Goal: Transaction & Acquisition: Purchase product/service

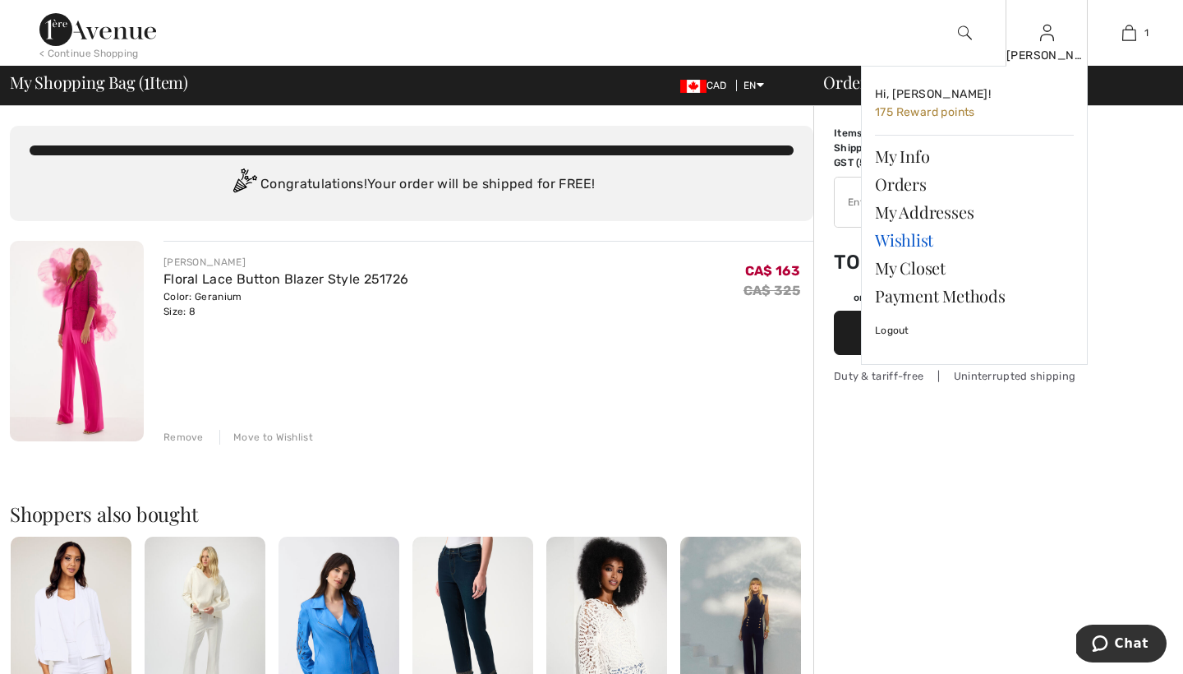
click at [898, 237] on link "Wishlist" at bounding box center [974, 240] width 199 height 28
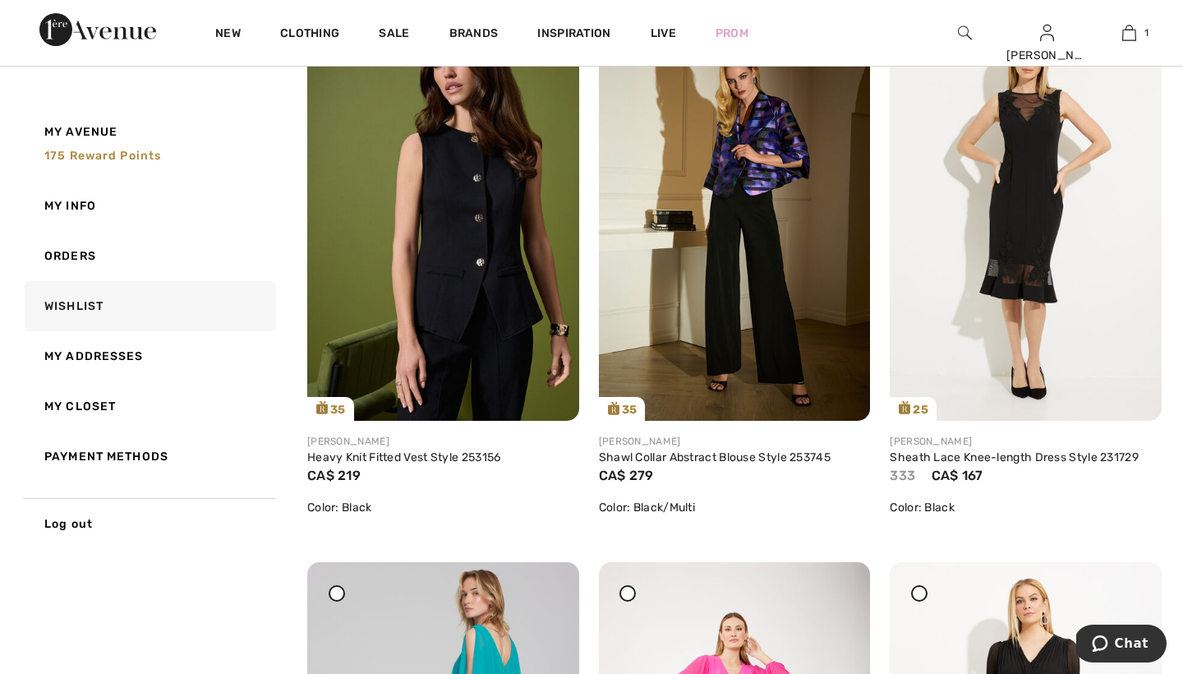
scroll to position [282, 0]
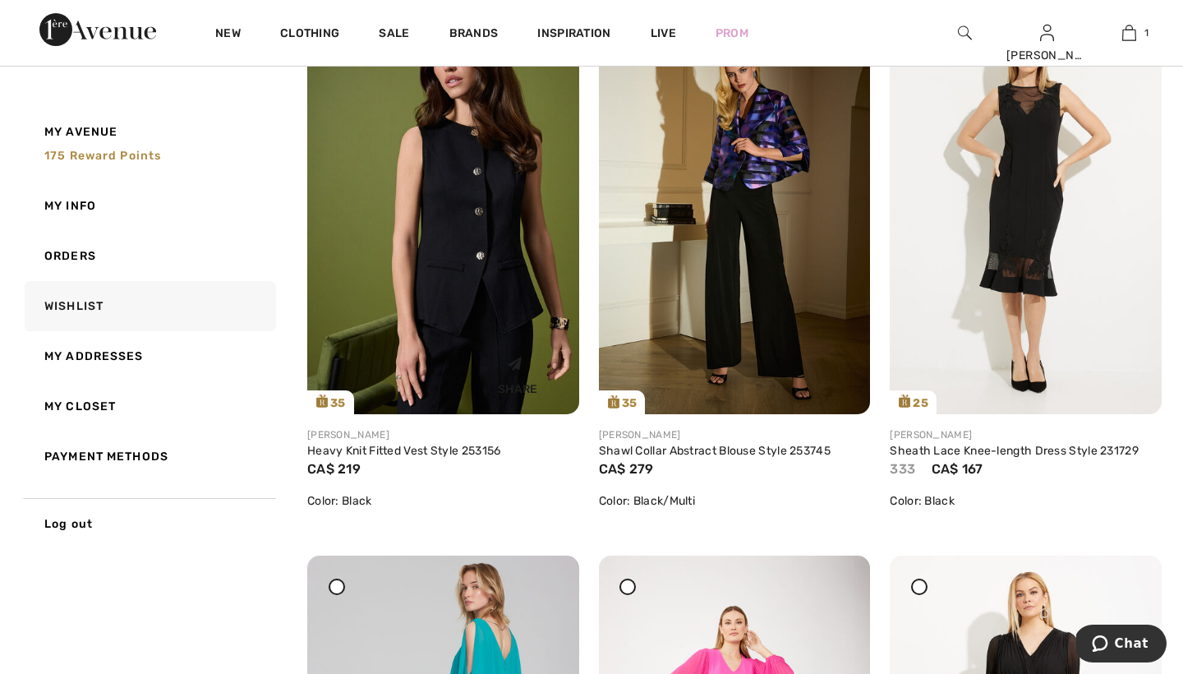
click at [428, 257] on img at bounding box center [443, 211] width 272 height 408
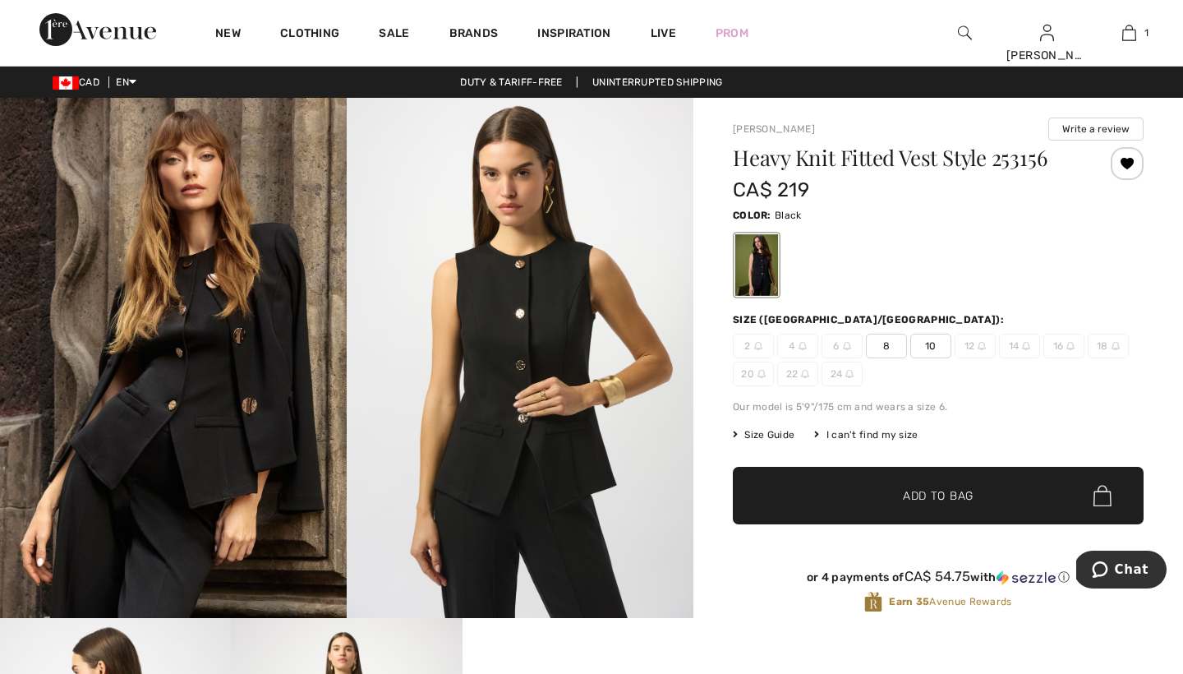
click at [890, 344] on span "8" at bounding box center [886, 346] width 41 height 25
click at [919, 498] on span "Add to Bag" at bounding box center [938, 495] width 71 height 17
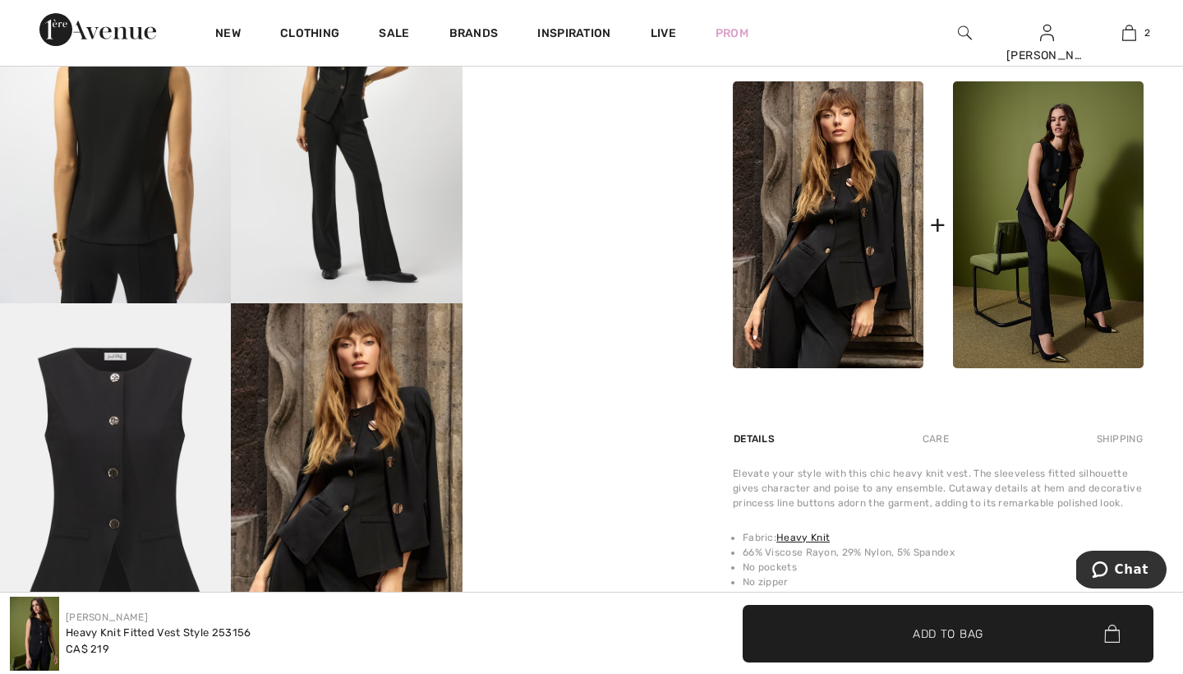
scroll to position [666, 0]
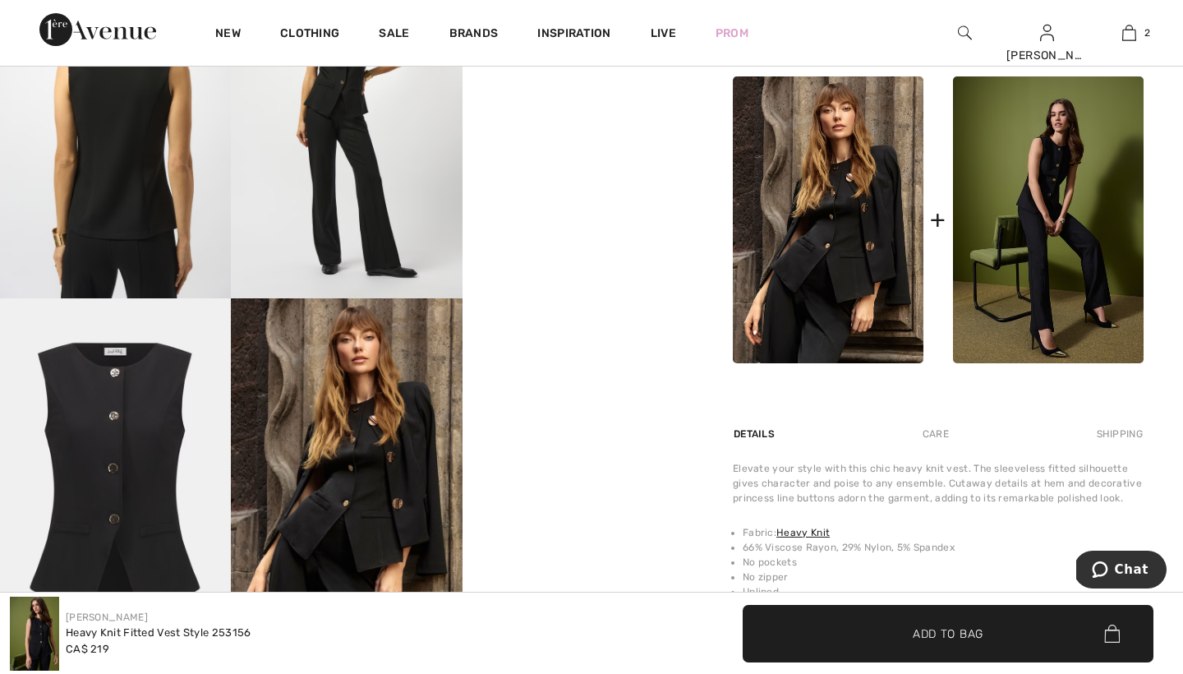
click at [856, 237] on img at bounding box center [828, 219] width 191 height 287
click at [880, 213] on img at bounding box center [828, 219] width 191 height 287
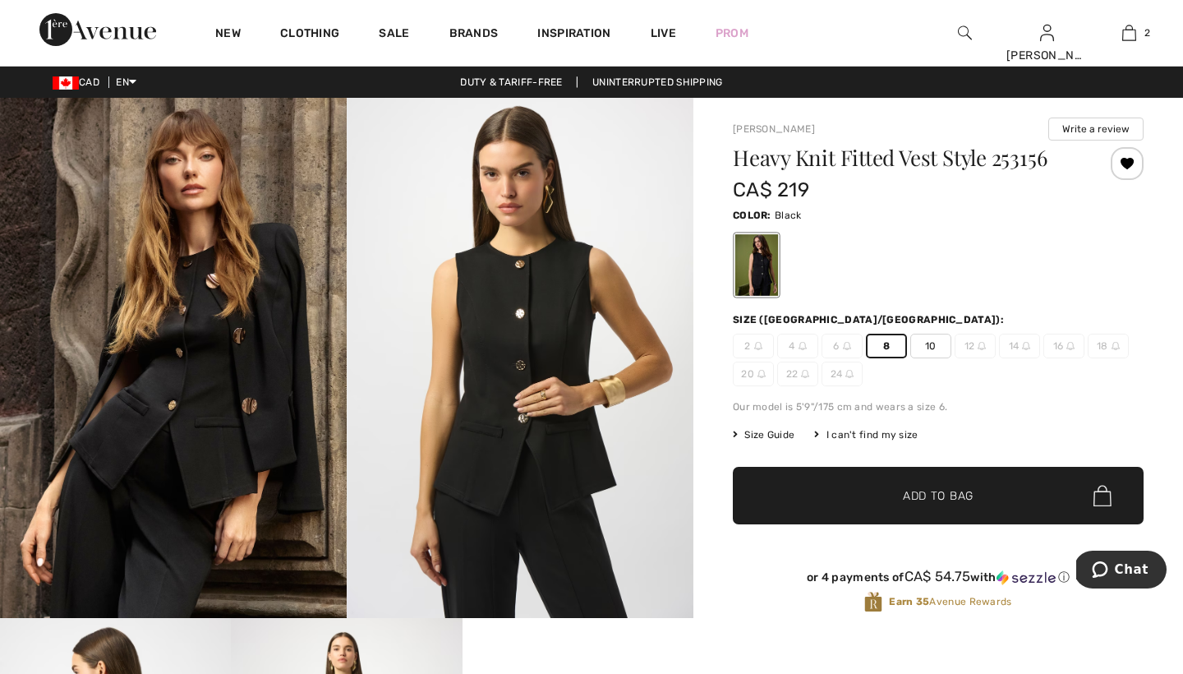
scroll to position [0, 0]
click at [538, 369] on img at bounding box center [520, 358] width 347 height 520
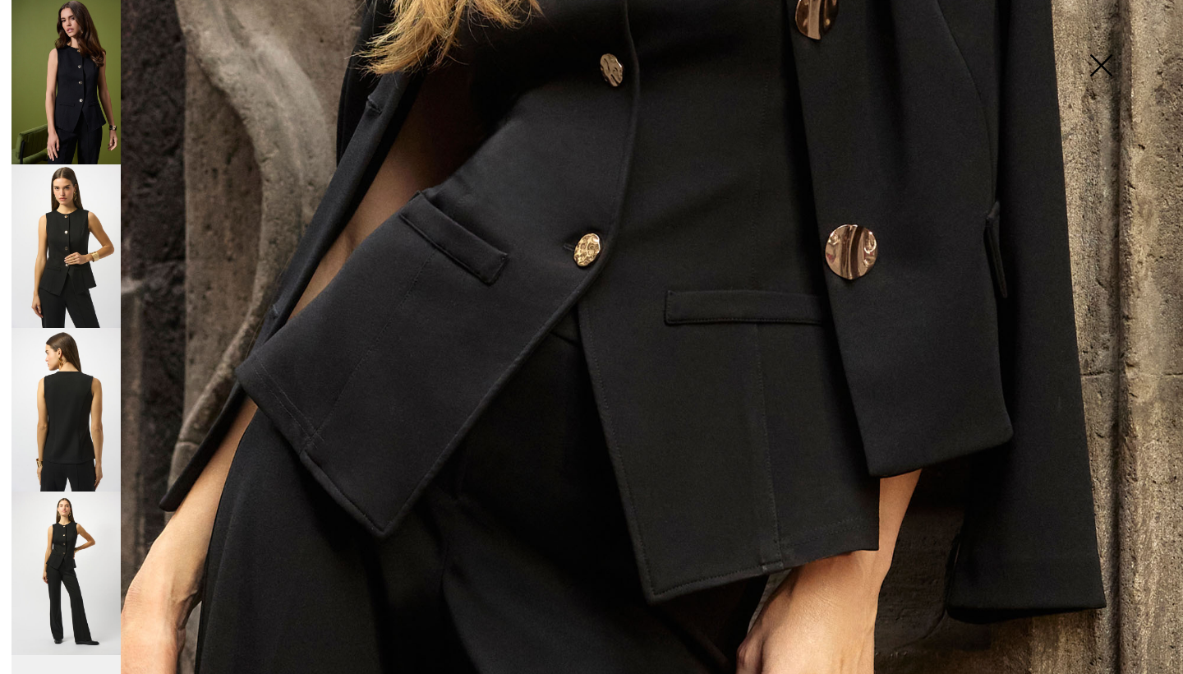
scroll to position [799, 0]
click at [55, 534] on img at bounding box center [66, 573] width 109 height 164
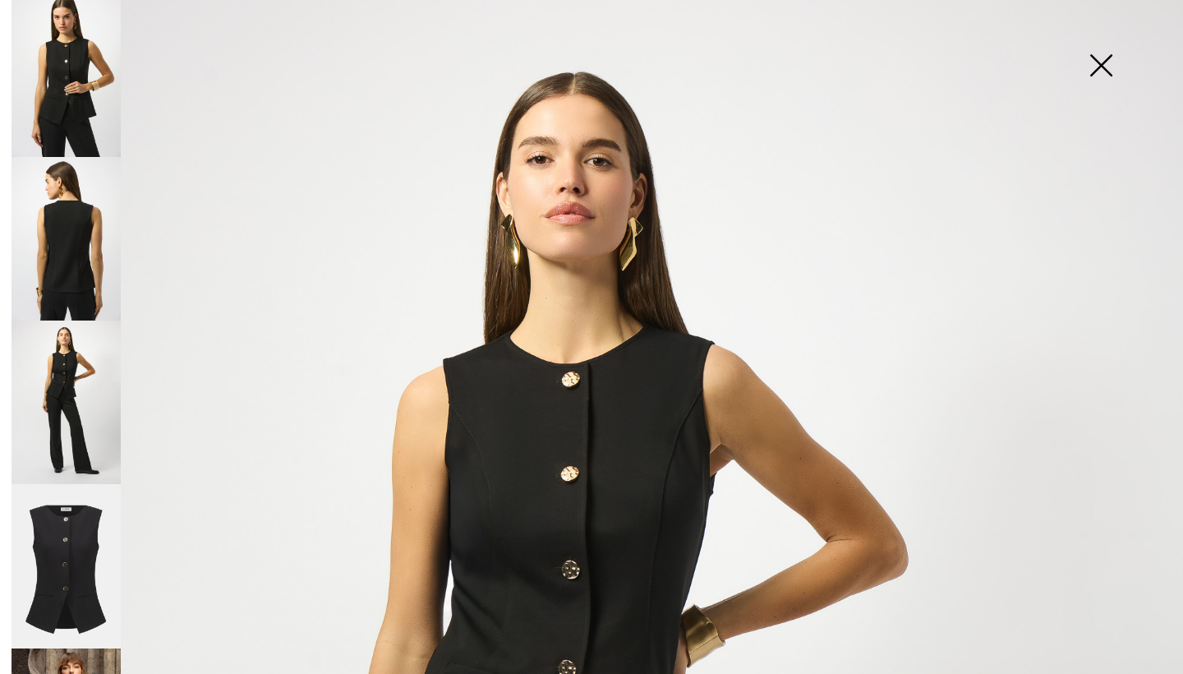
scroll to position [0, 0]
click at [1103, 62] on img at bounding box center [1101, 67] width 82 height 85
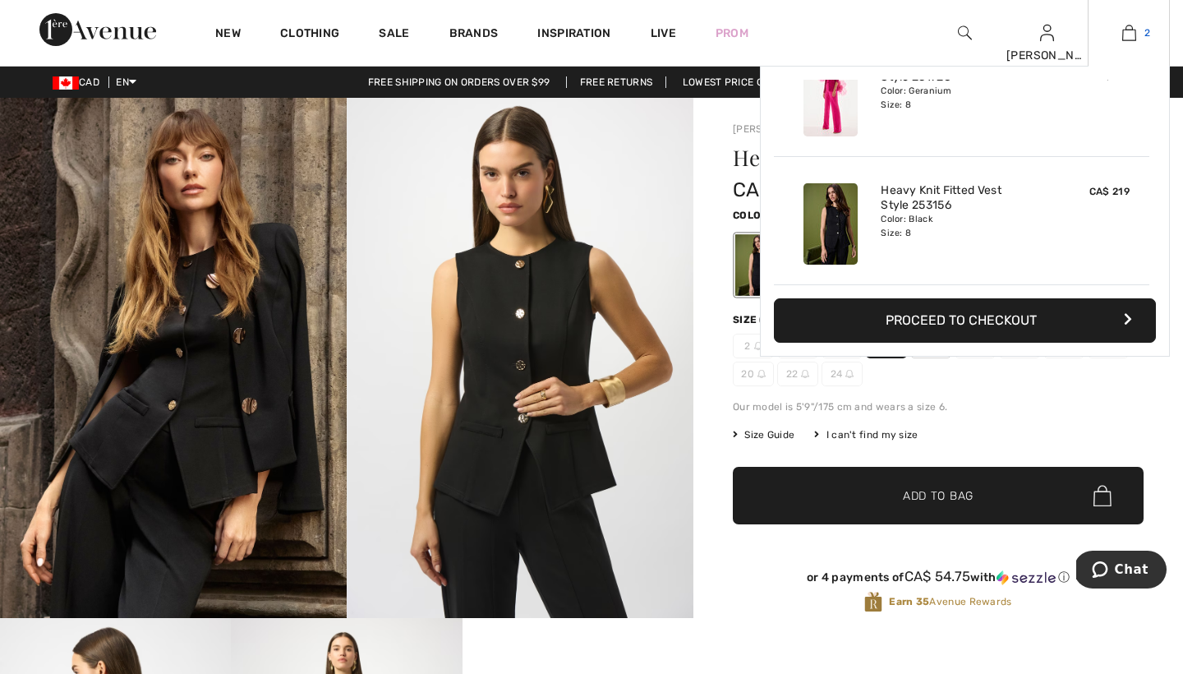
click at [1126, 32] on img at bounding box center [1129, 33] width 14 height 20
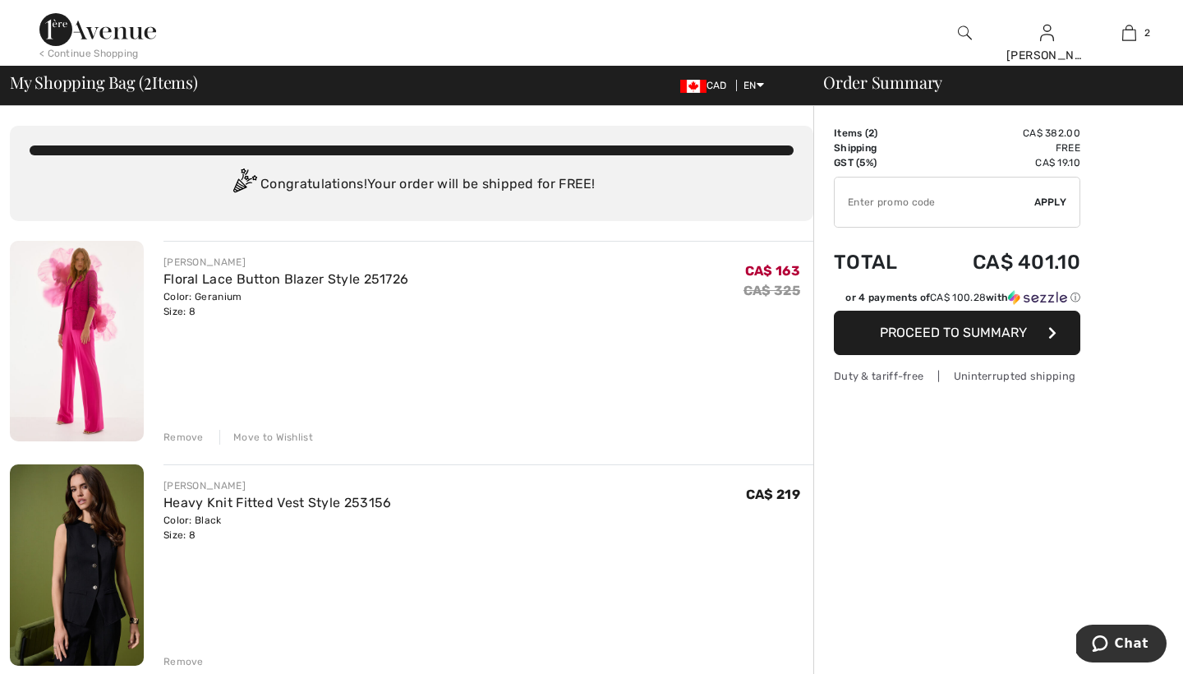
click at [284, 435] on div "Move to Wishlist" at bounding box center [266, 437] width 94 height 15
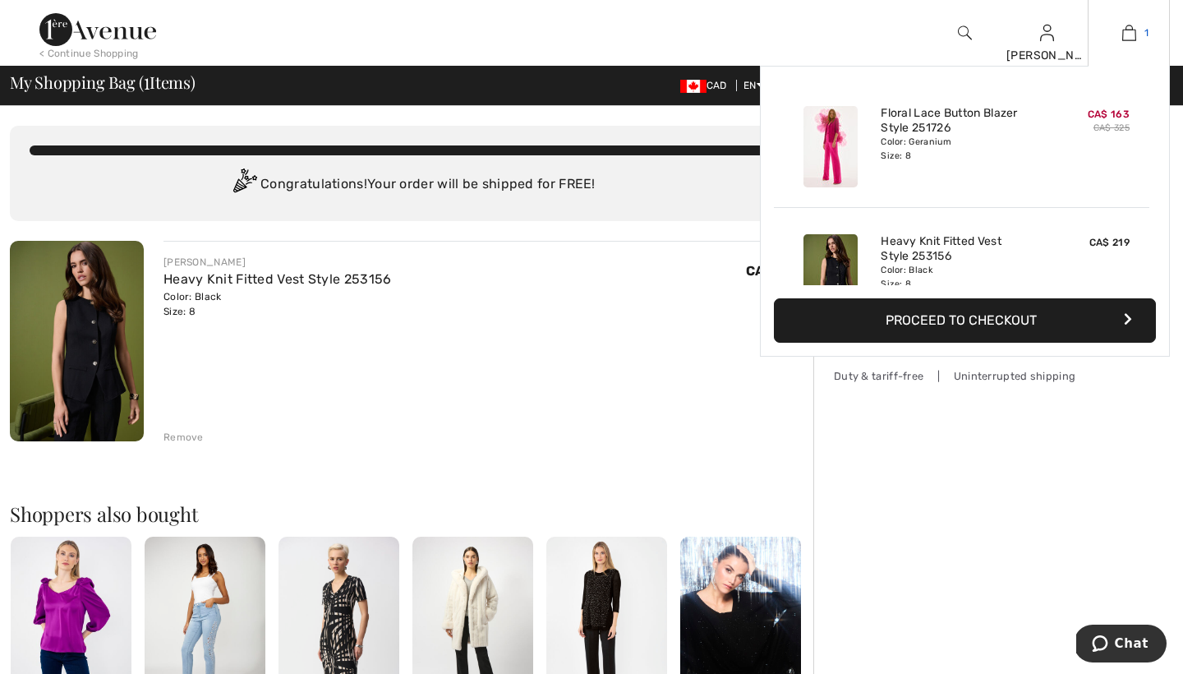
click at [1127, 26] on img at bounding box center [1129, 33] width 14 height 20
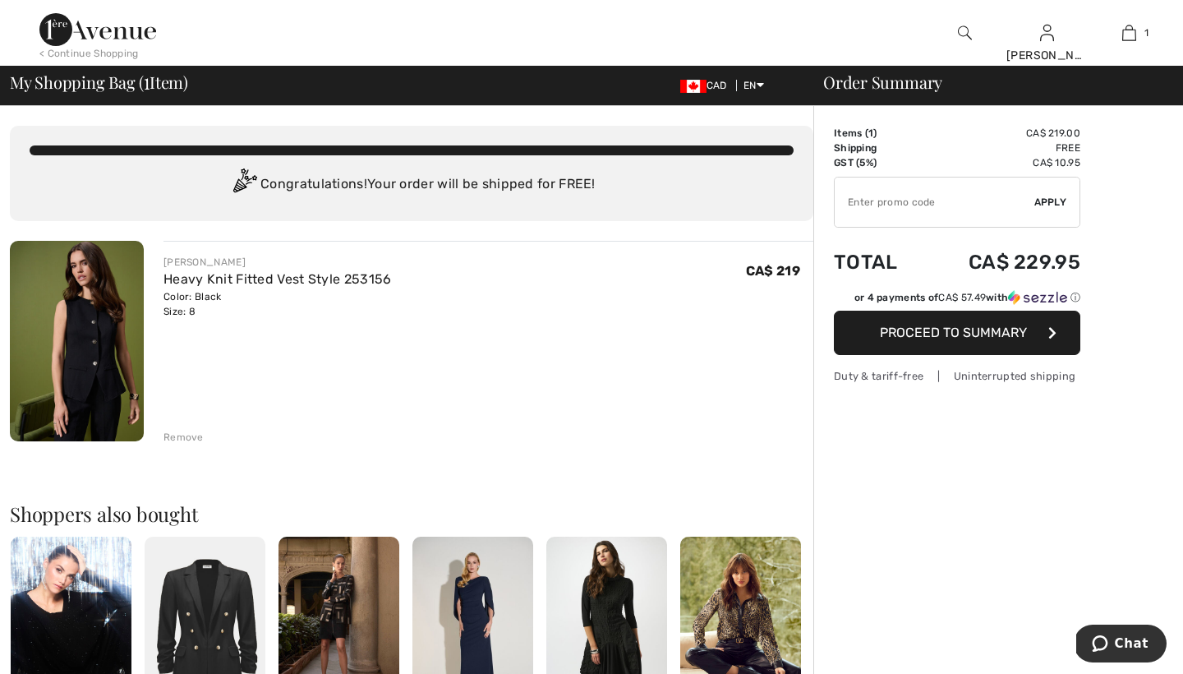
click at [748, 610] on img at bounding box center [740, 627] width 121 height 181
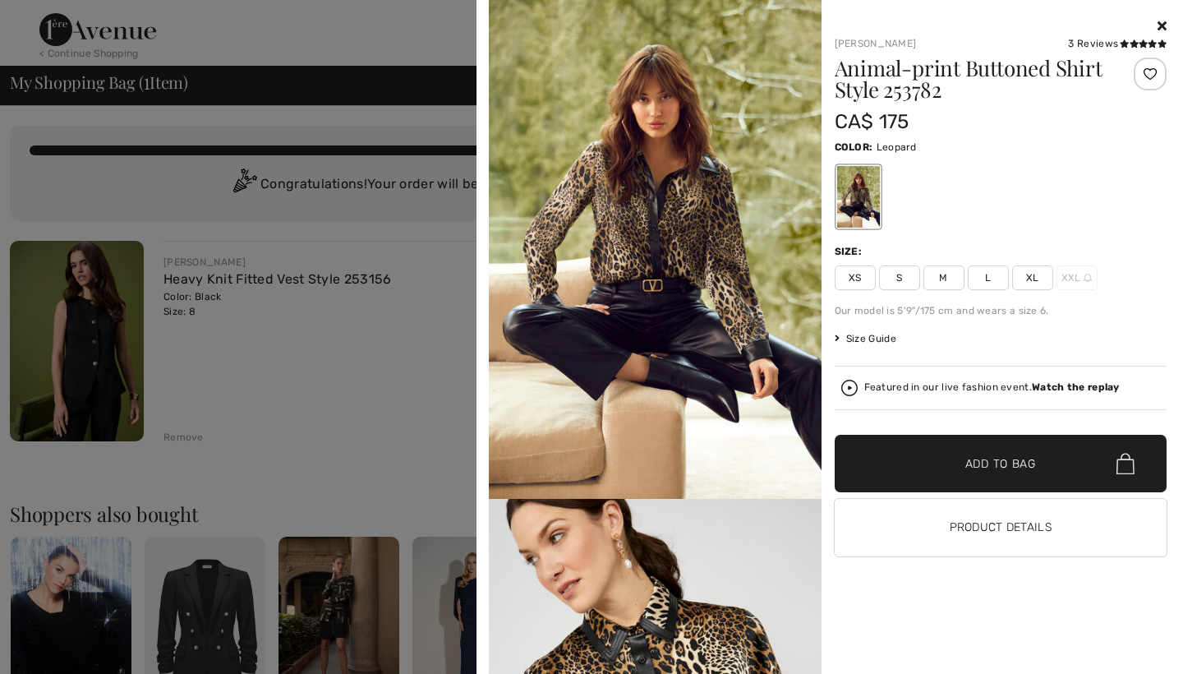
click at [343, 468] on div at bounding box center [591, 337] width 1183 height 674
